Goal: Find specific page/section

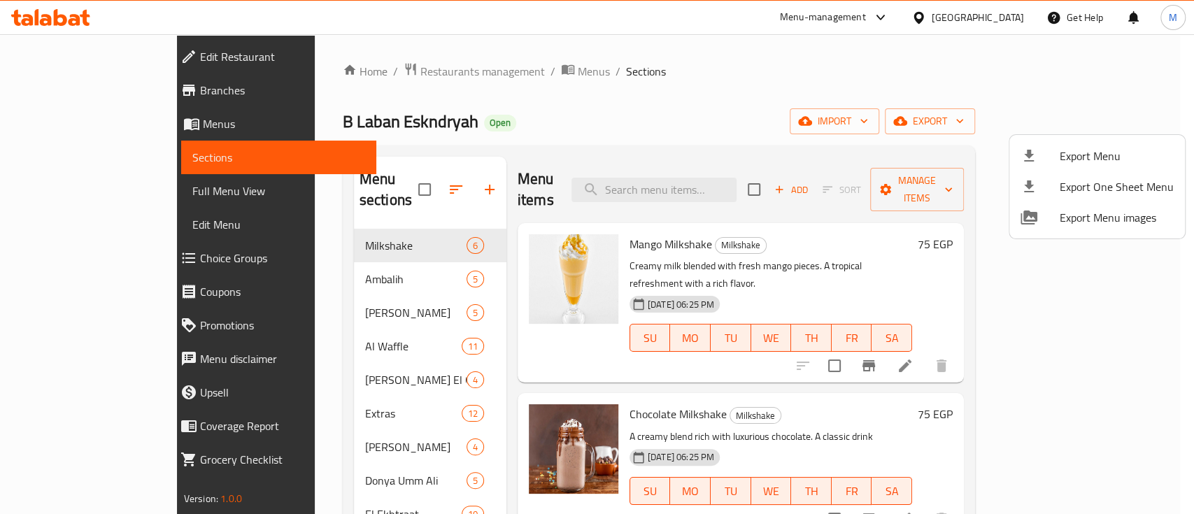
click at [926, 18] on div at bounding box center [597, 257] width 1194 height 514
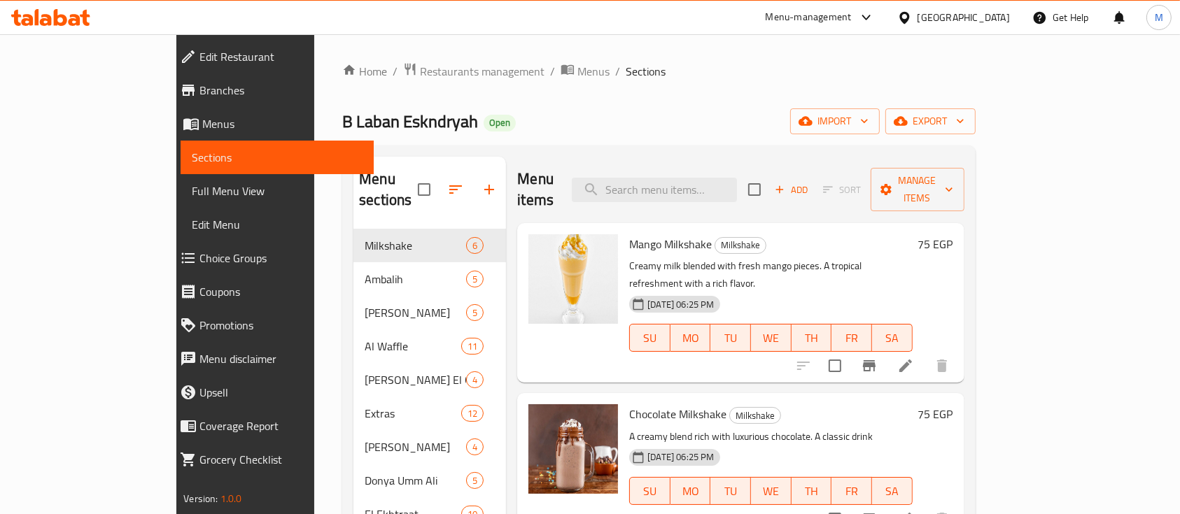
click at [169, 99] on link "Branches" at bounding box center [271, 90] width 205 height 34
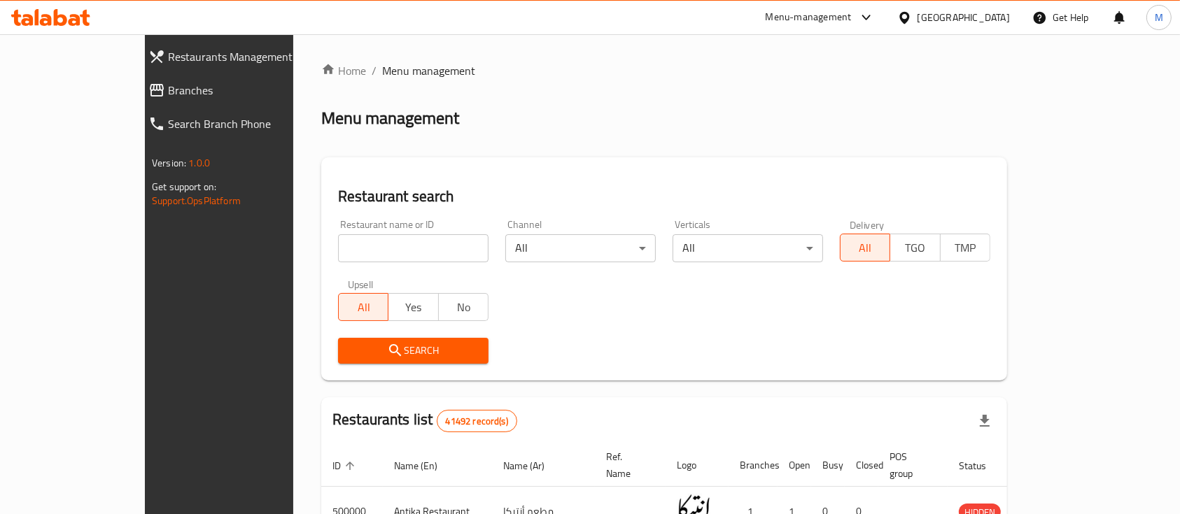
click at [338, 255] on input "search" at bounding box center [413, 248] width 150 height 28
paste input "706696"
type input "706696"
click button "Search" at bounding box center [413, 351] width 150 height 26
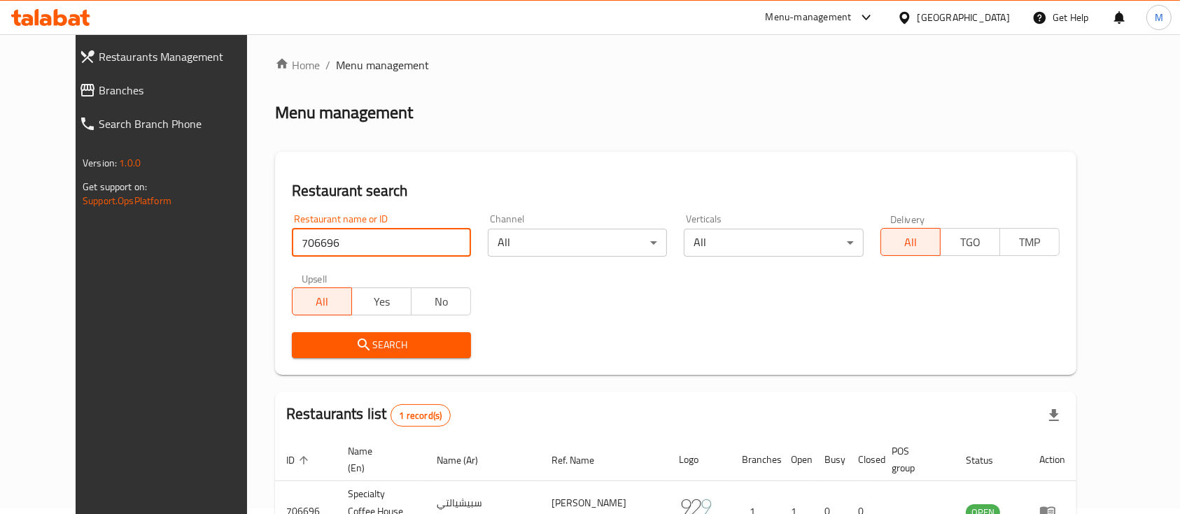
scroll to position [97, 0]
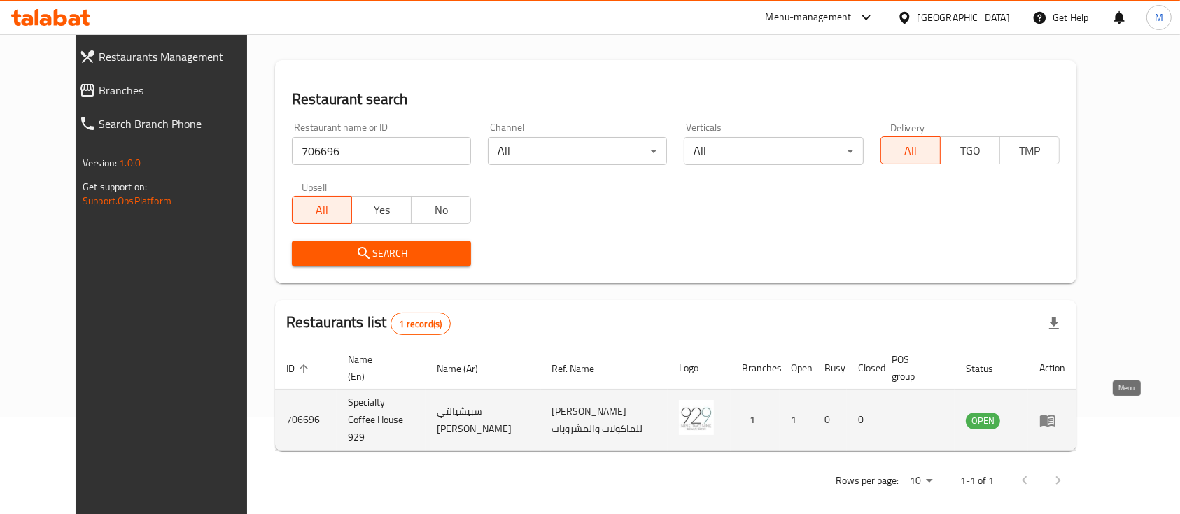
click at [1055, 415] on icon "enhanced table" at bounding box center [1047, 421] width 15 height 12
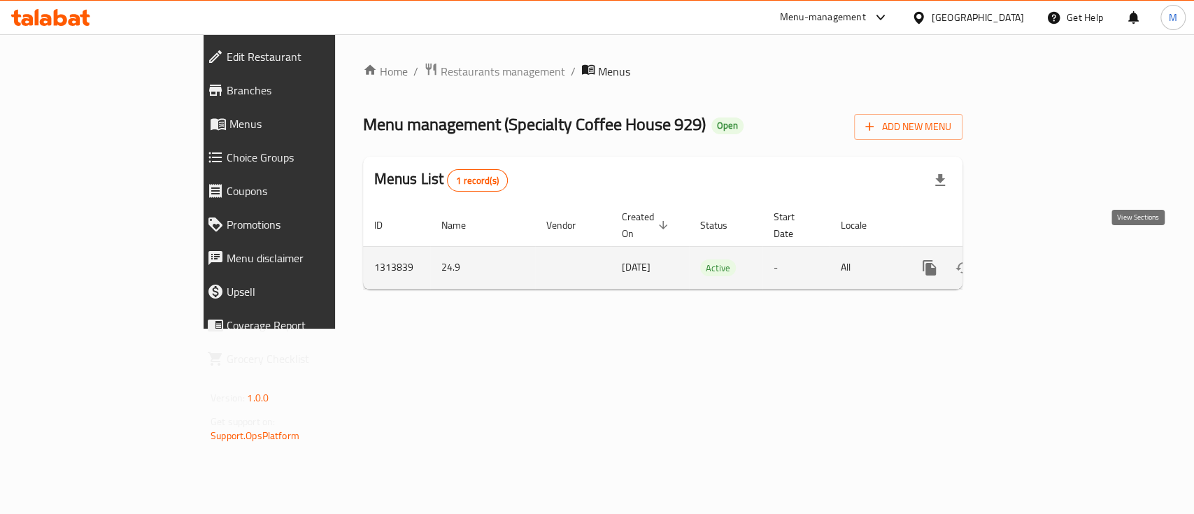
click at [1039, 260] on icon "enhanced table" at bounding box center [1030, 268] width 17 height 17
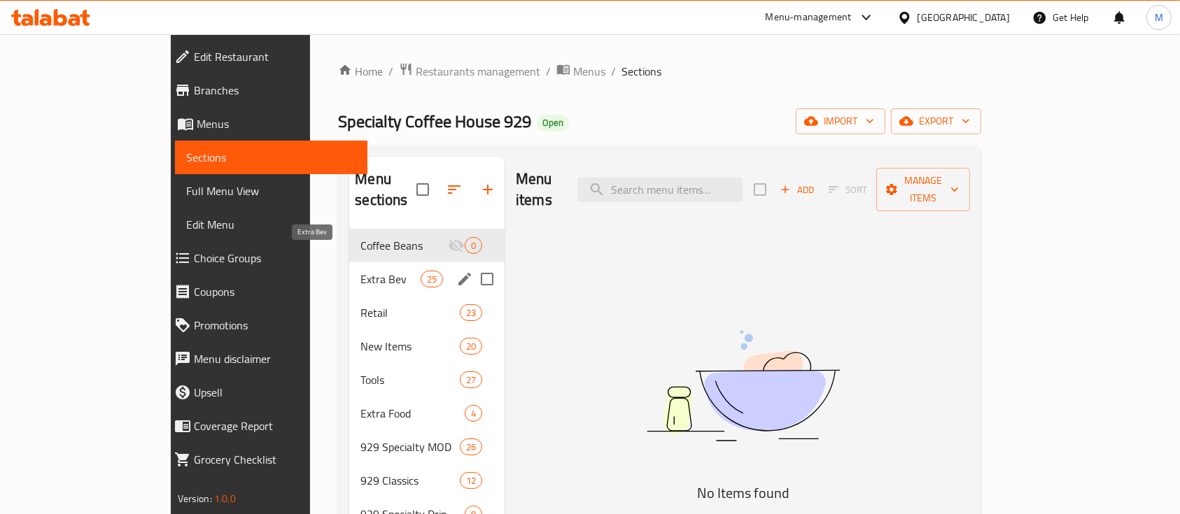
click at [360, 271] on span "Extra Bev" at bounding box center [389, 279] width 59 height 17
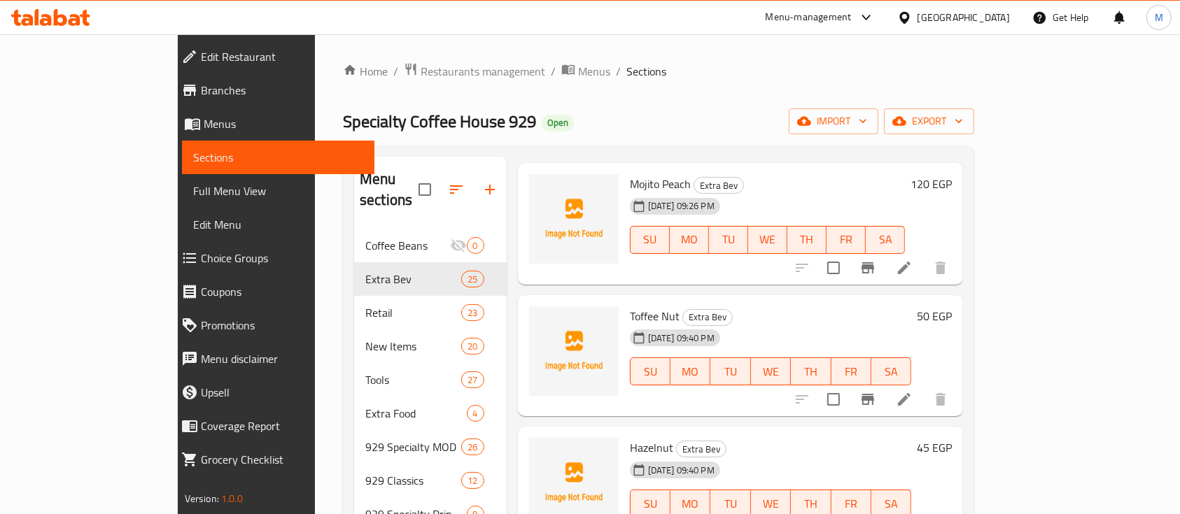
scroll to position [2672, 0]
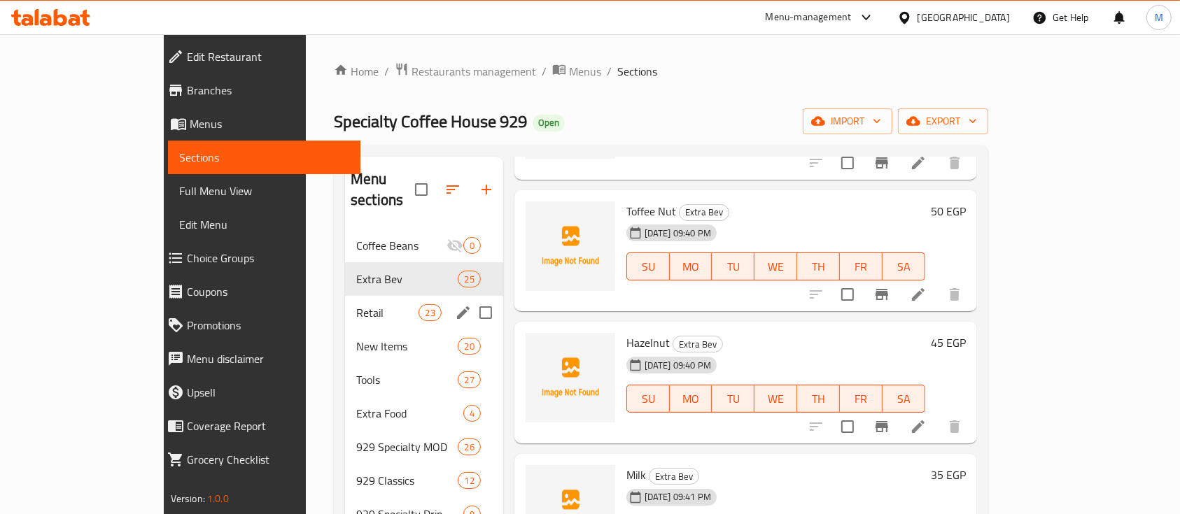
click at [345, 300] on div "Retail 23" at bounding box center [424, 313] width 158 height 34
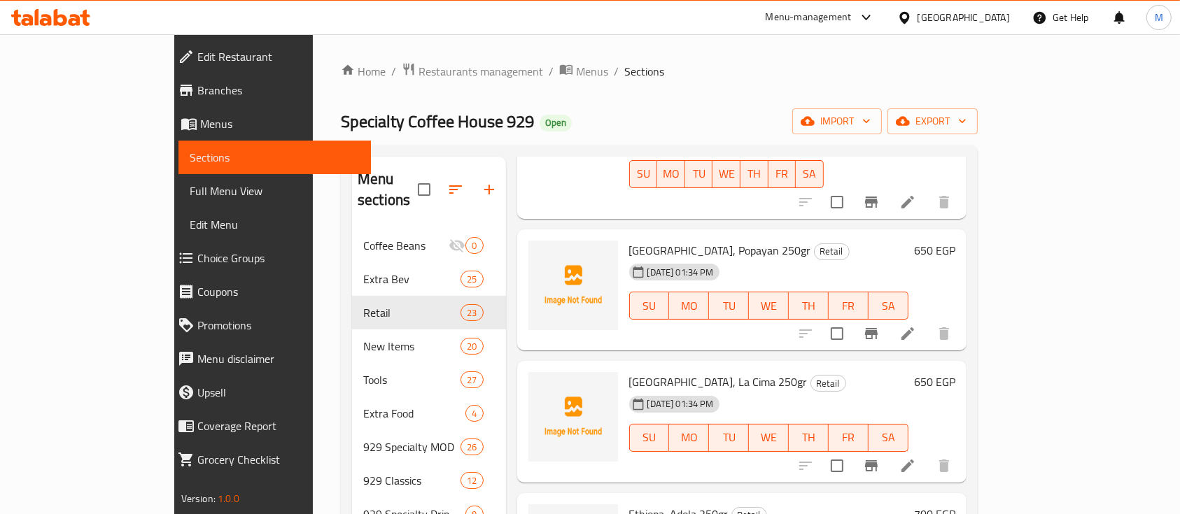
scroll to position [342, 0]
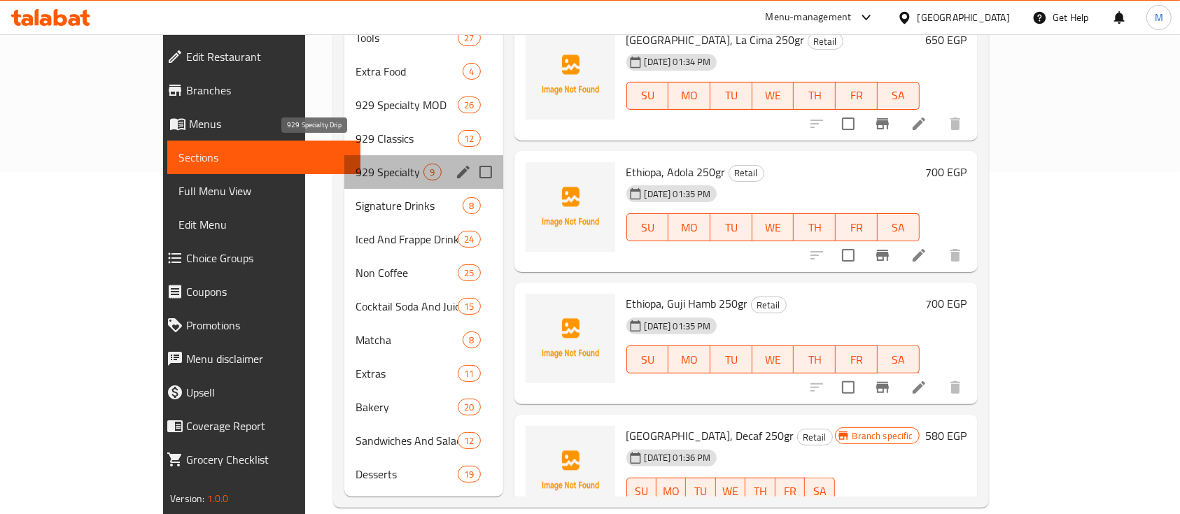
click at [355, 164] on span "929 Specialty Drip" at bounding box center [389, 172] width 68 height 17
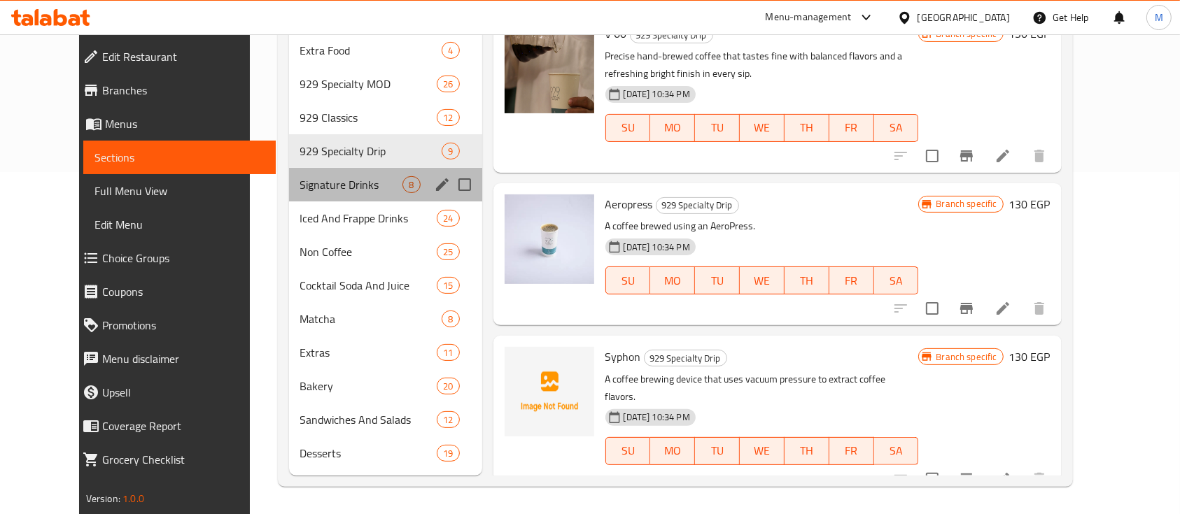
click at [300, 191] on span "Signature Drinks" at bounding box center [351, 184] width 103 height 17
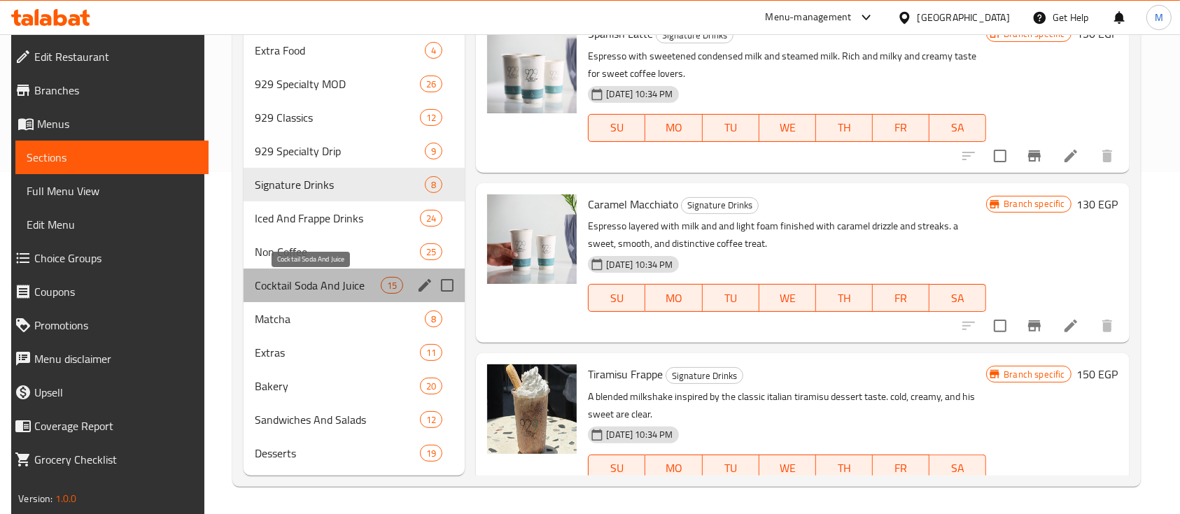
click at [325, 286] on span "Cocktail Soda And Juice" at bounding box center [318, 285] width 126 height 17
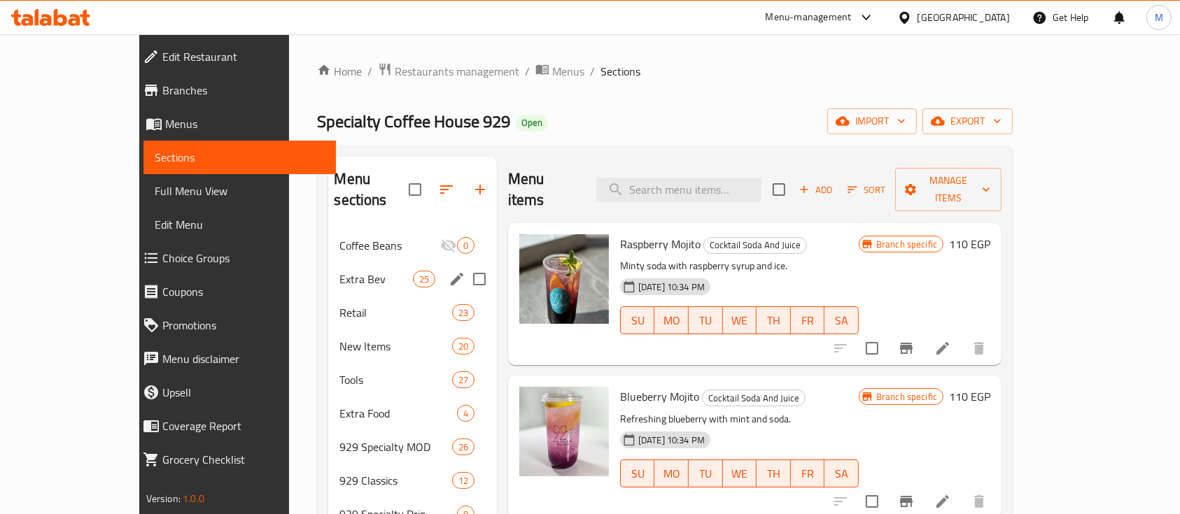
click at [339, 271] on span "Extra Bev" at bounding box center [375, 279] width 73 height 17
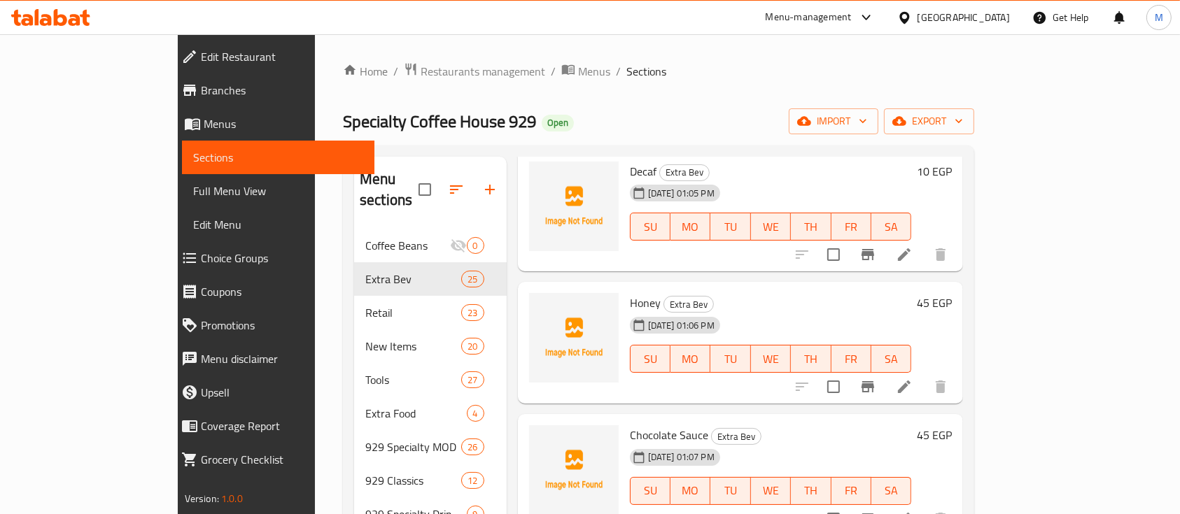
scroll to position [2672, 0]
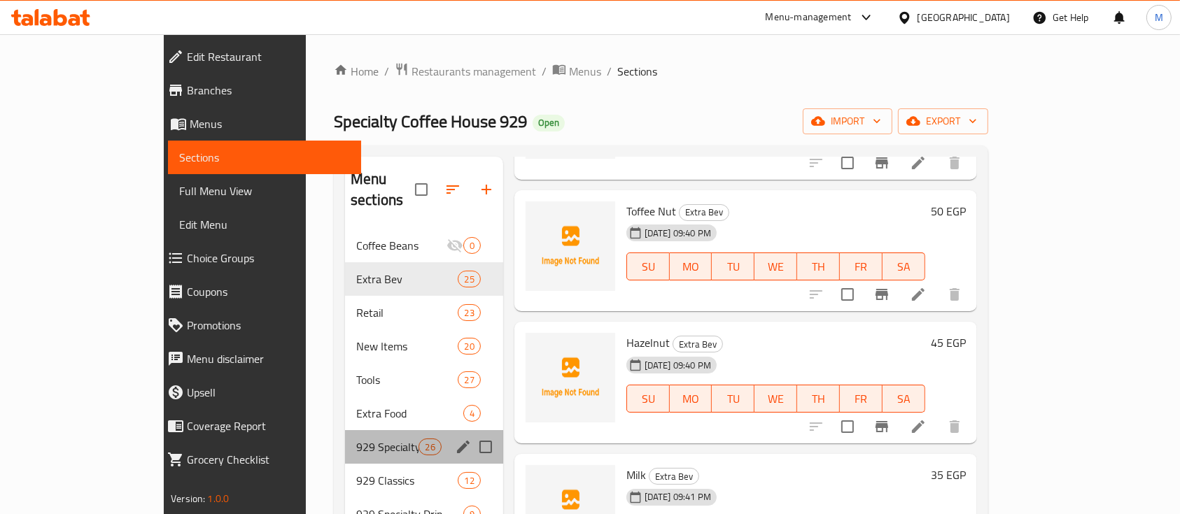
click at [345, 435] on div "929 Specialty MOD 26" at bounding box center [424, 447] width 158 height 34
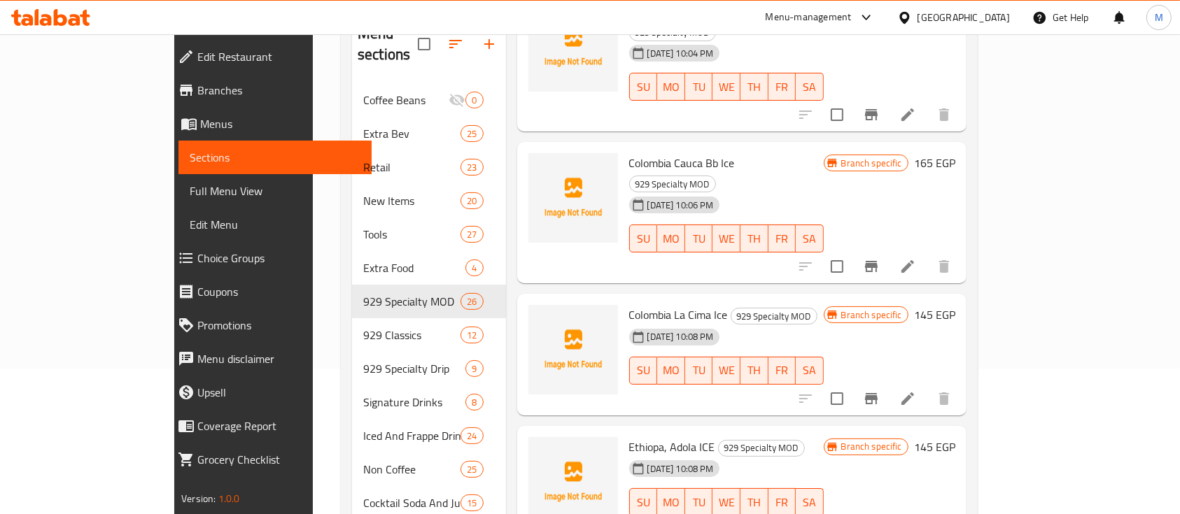
scroll to position [342, 0]
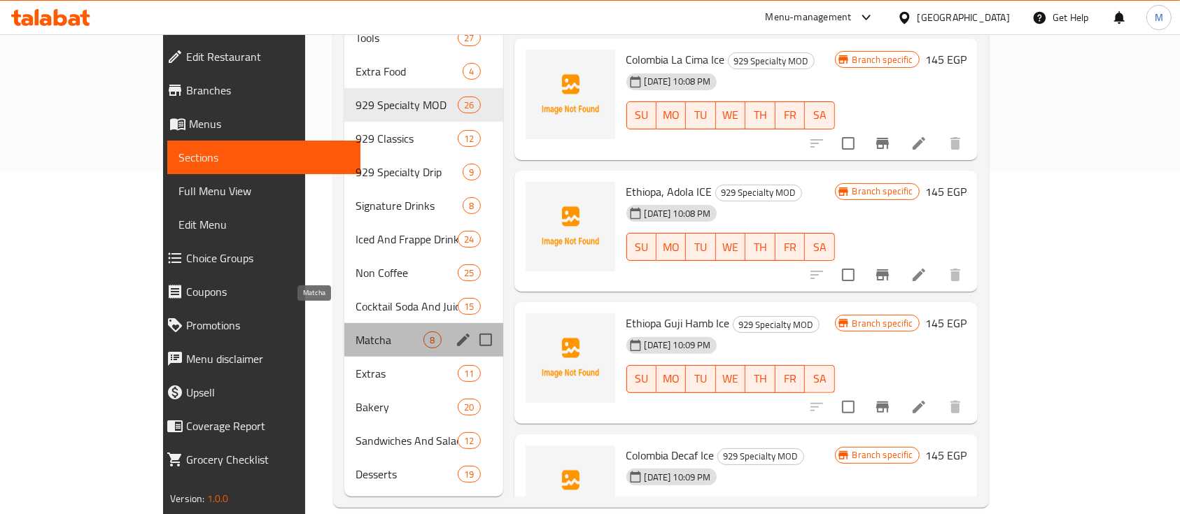
click at [355, 332] on span "Matcha" at bounding box center [389, 340] width 68 height 17
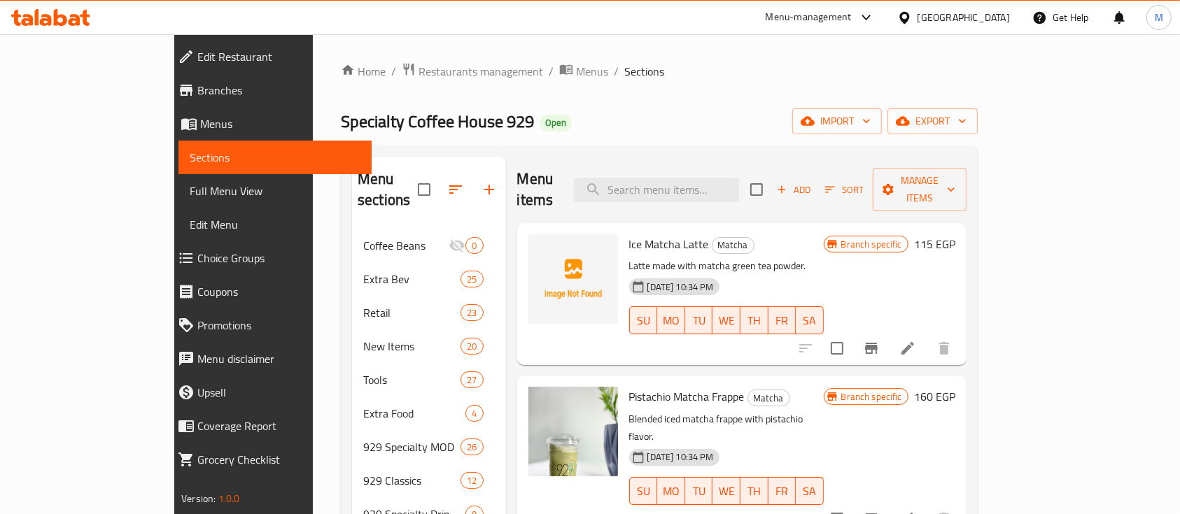
click at [875, 20] on div at bounding box center [862, 17] width 23 height 17
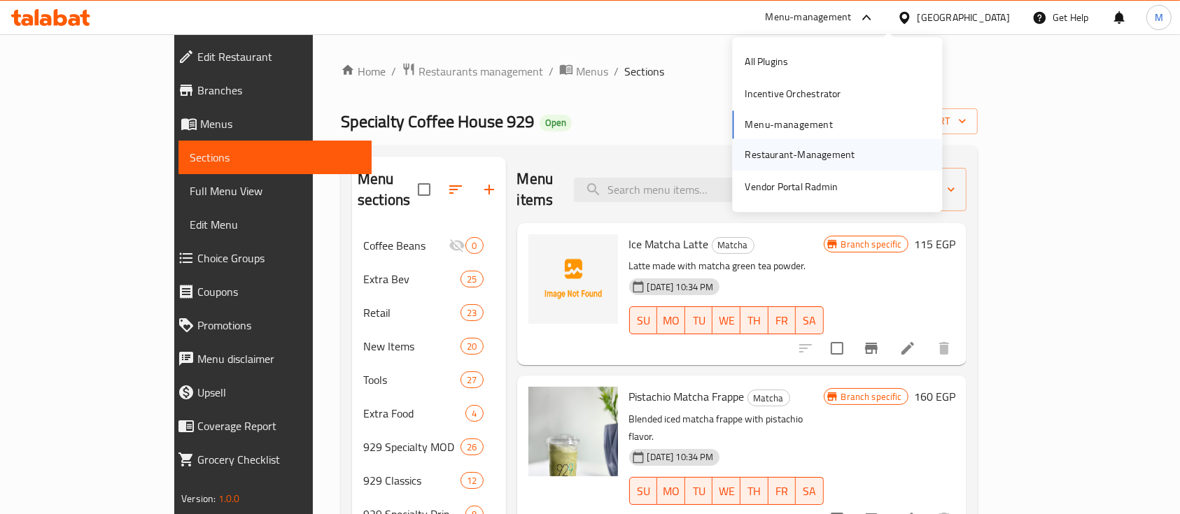
click at [776, 155] on div "Restaurant-Management" at bounding box center [799, 154] width 110 height 15
